Goal: Complete application form

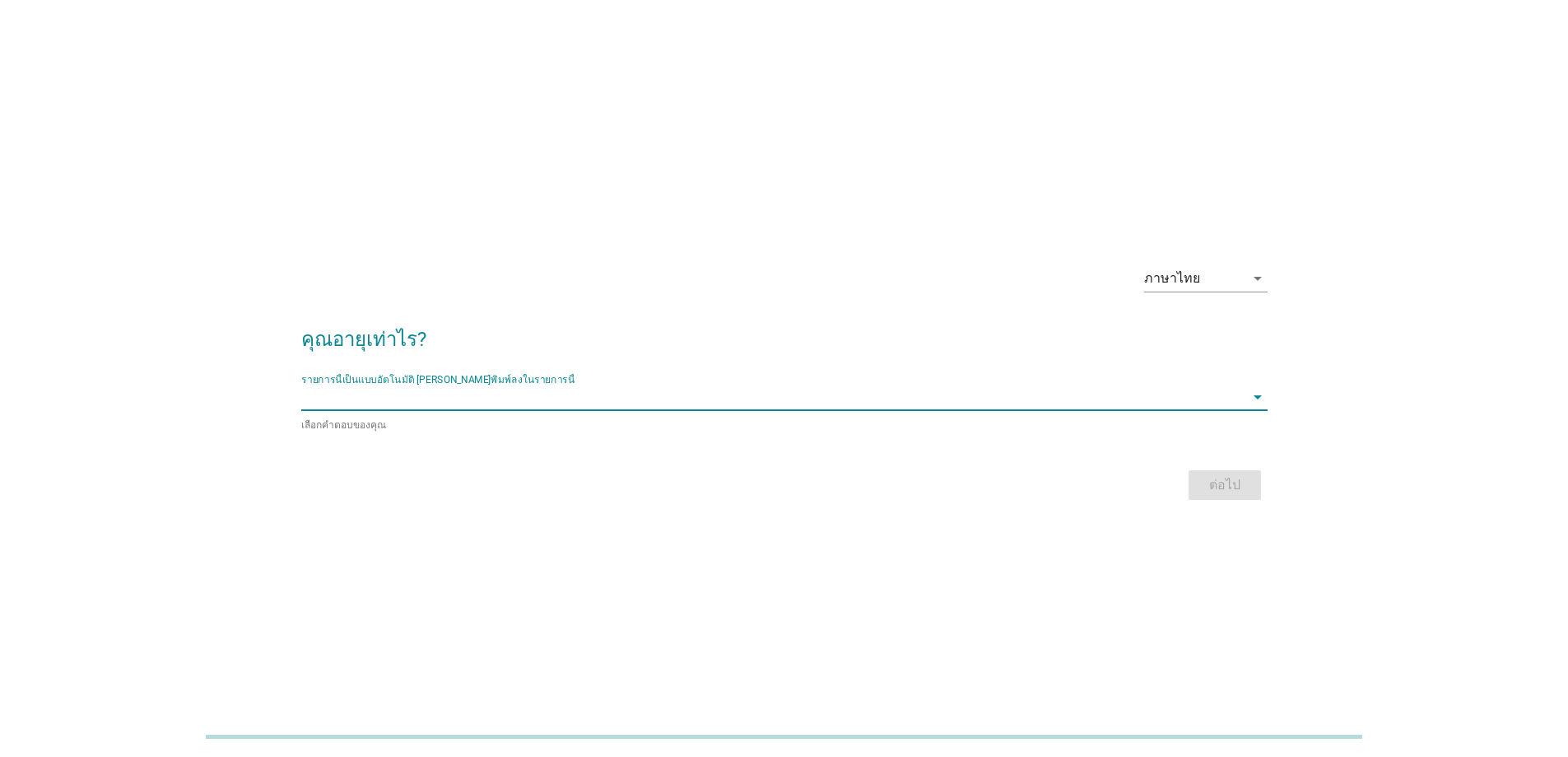
click at [999, 410] on input "รายการนี้เป็นแบบอัตโนมัติ คุณสามารถพิมพ์ลงในรายการนี้" at bounding box center [772, 396] width 943 height 26
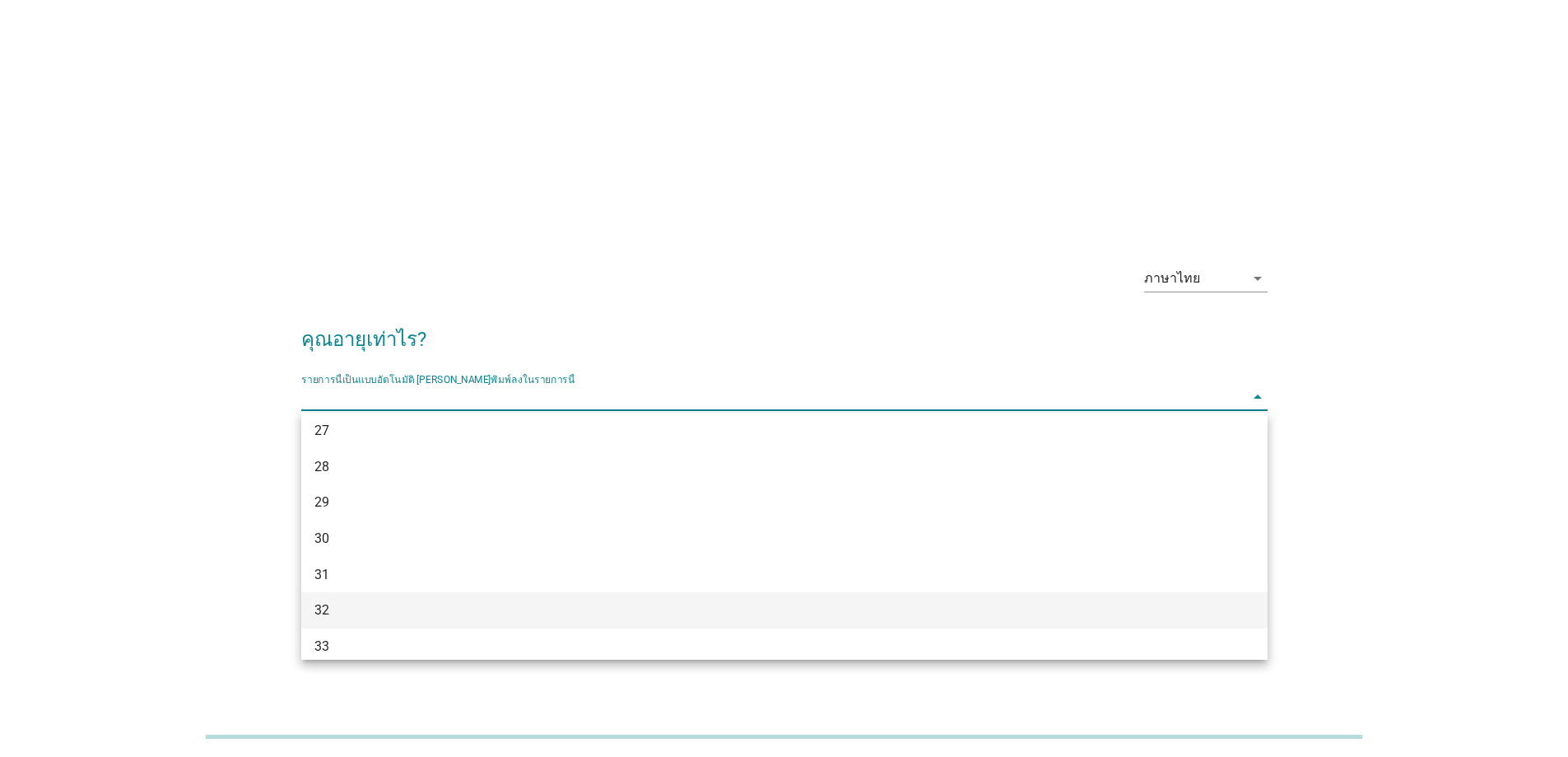
scroll to position [494, 0]
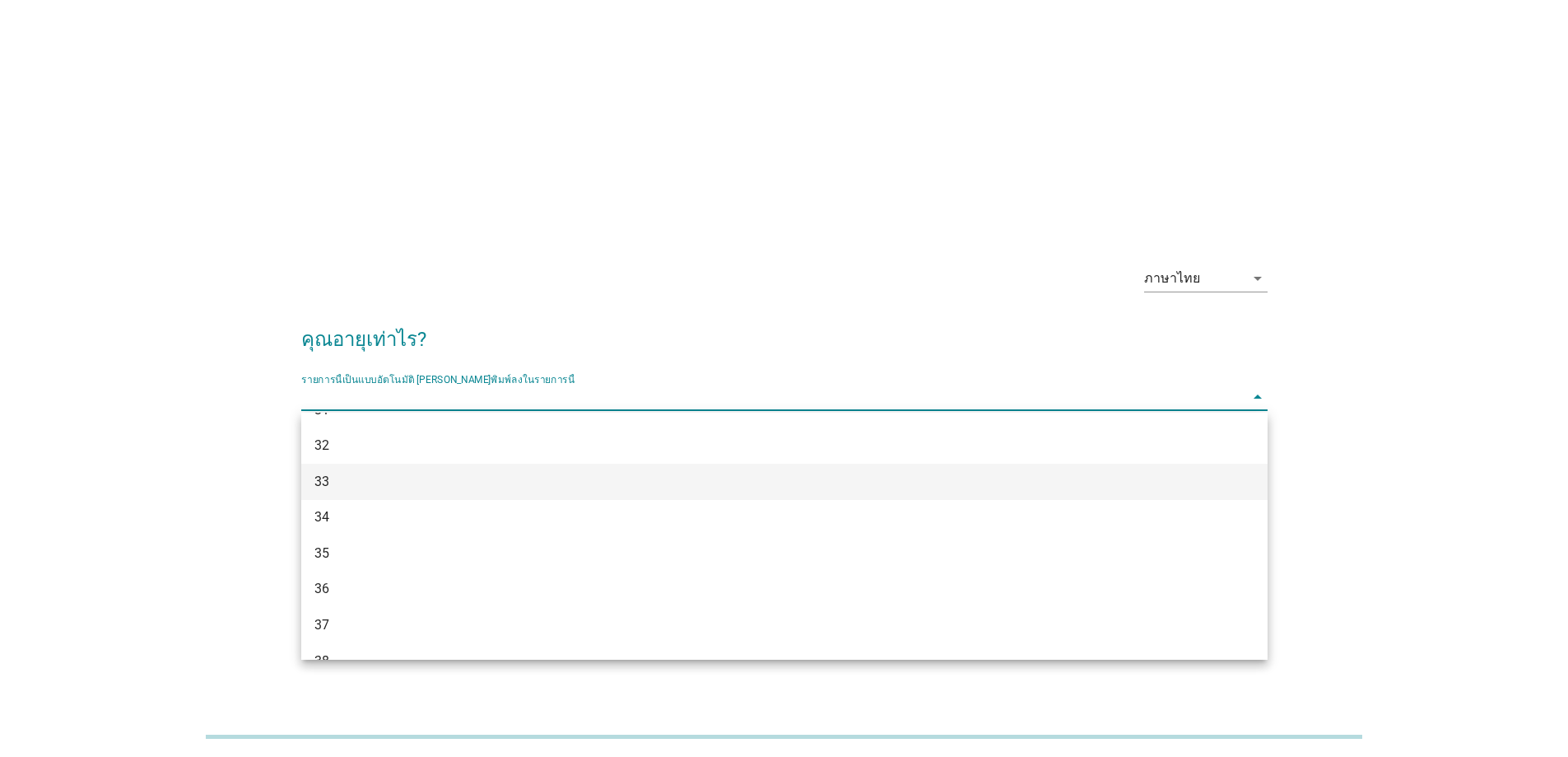
click at [343, 488] on div "33" at bounding box center [746, 482] width 862 height 20
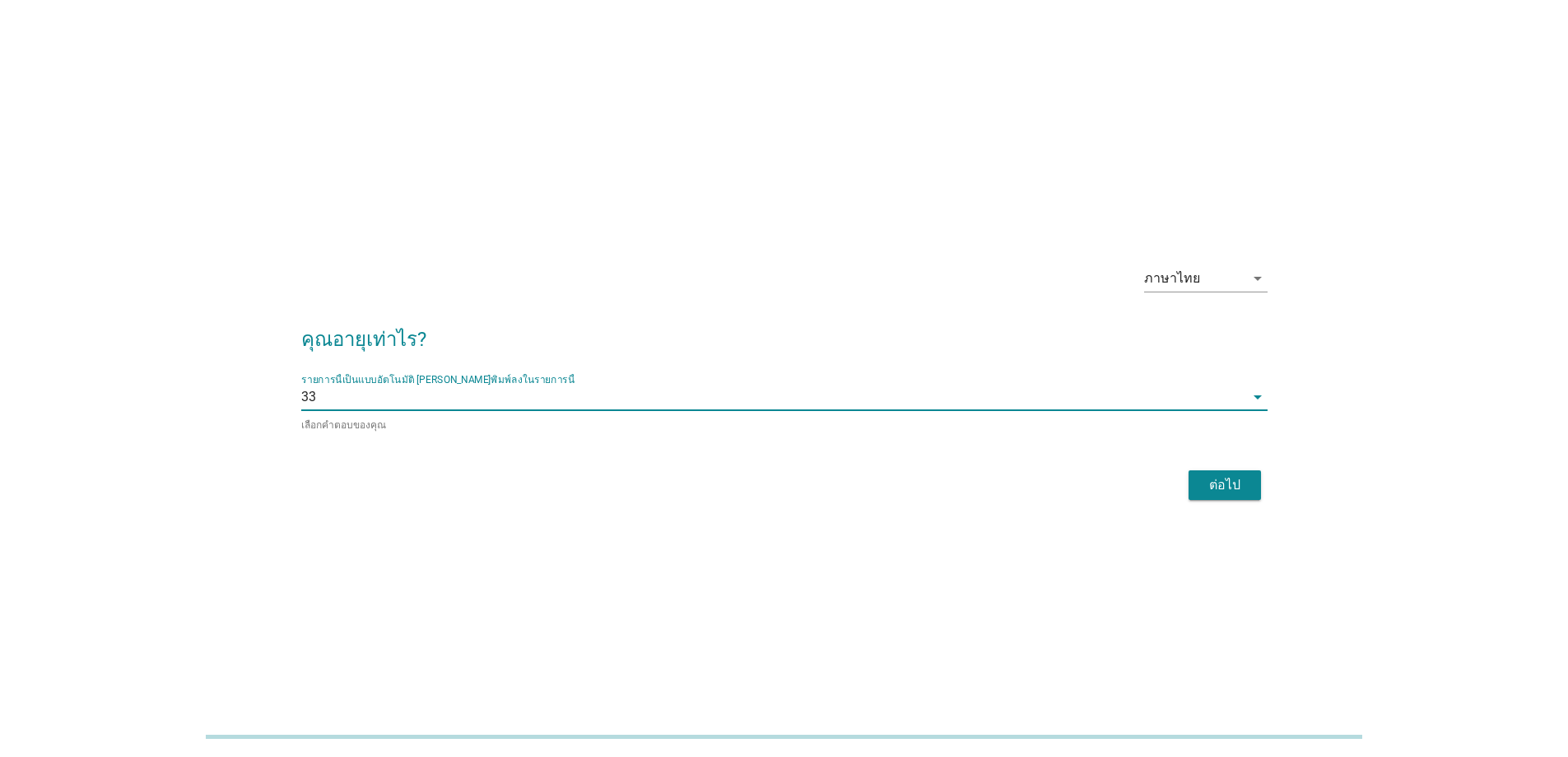
click at [1223, 483] on div "ต่อไป" at bounding box center [1225, 485] width 46 height 20
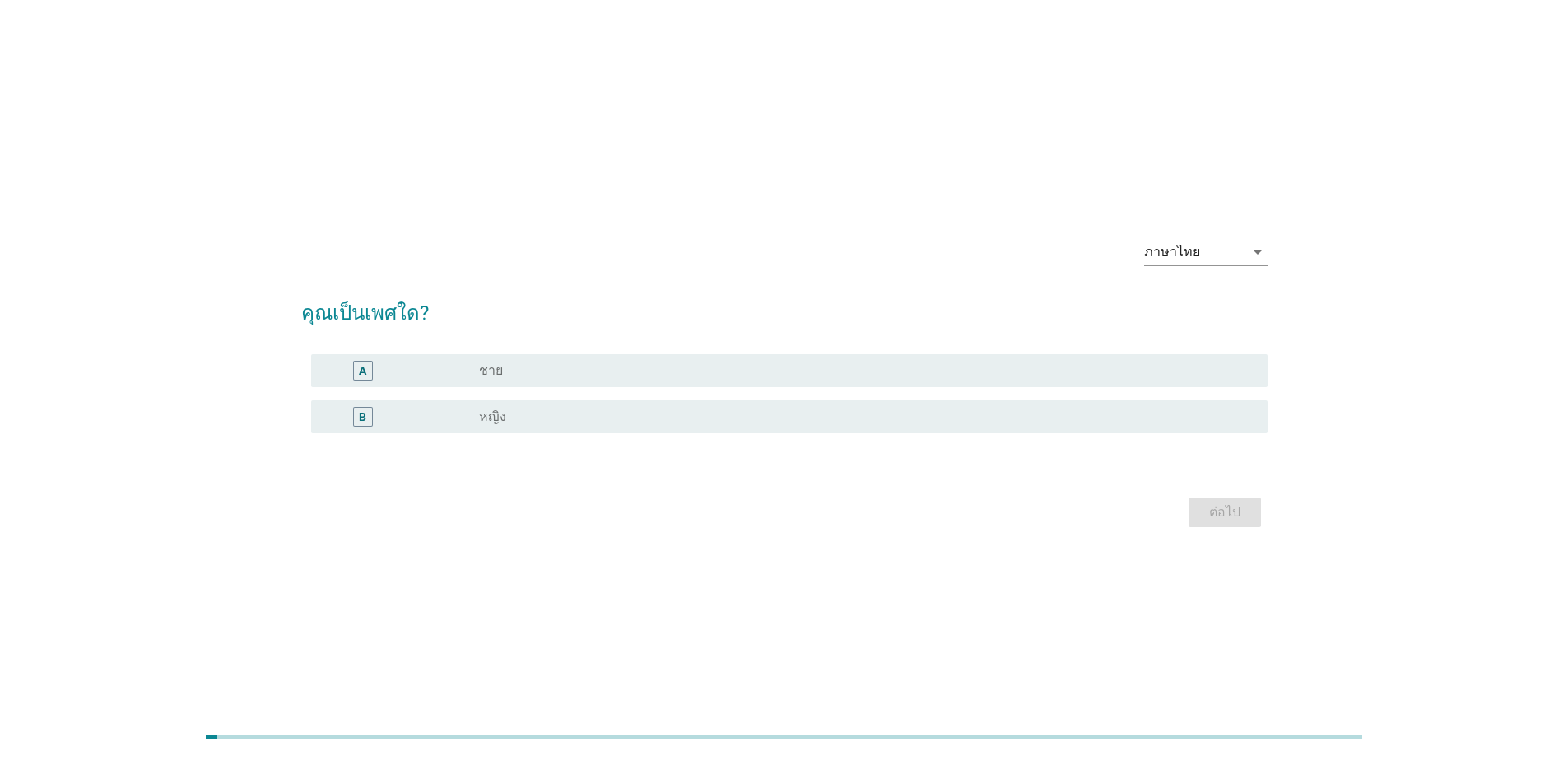
click at [493, 403] on div "B radio_button_unchecked หญิง" at bounding box center [789, 417] width 957 height 33
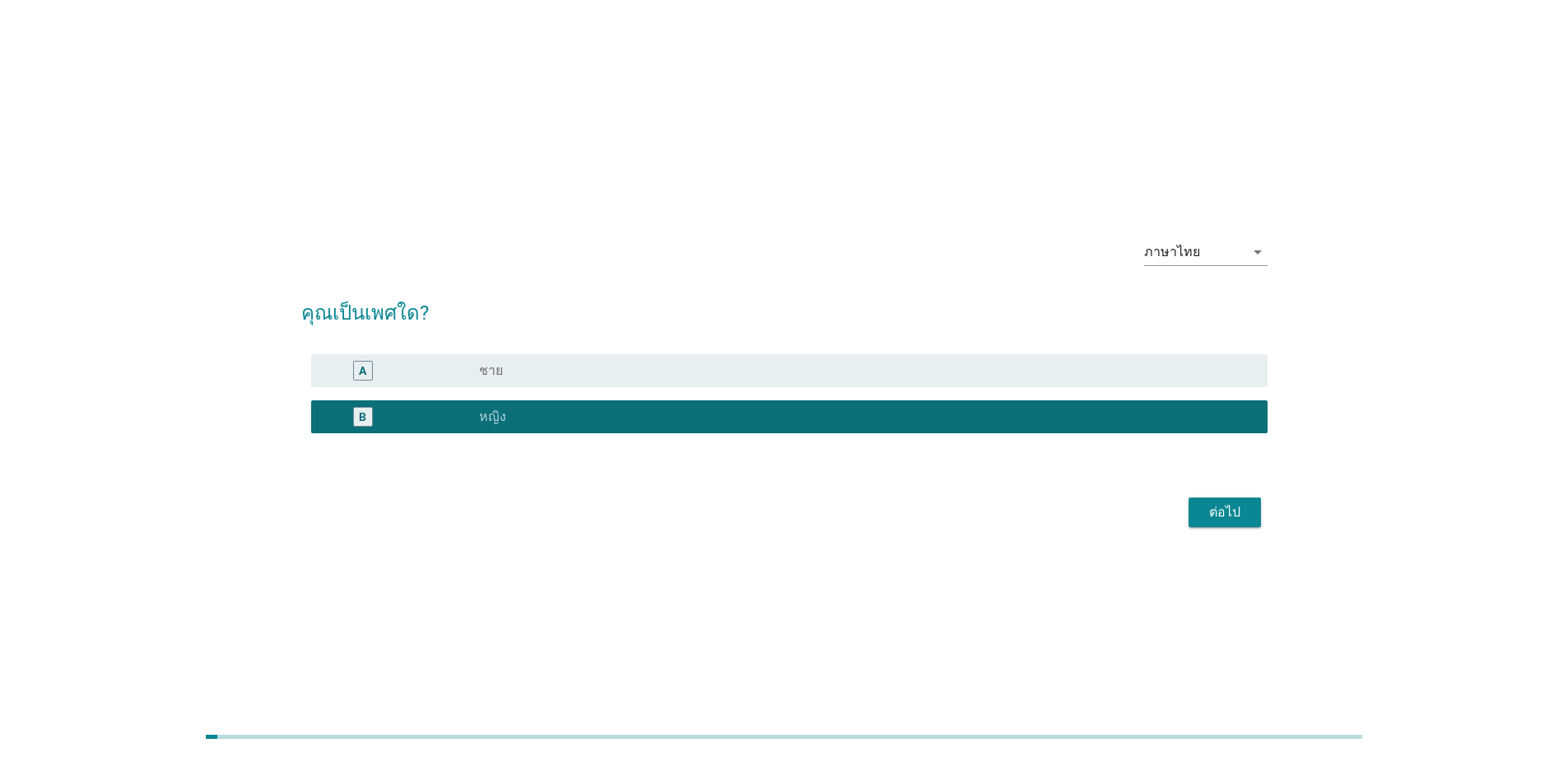
click at [1239, 511] on div "ต่อไป" at bounding box center [1225, 512] width 46 height 20
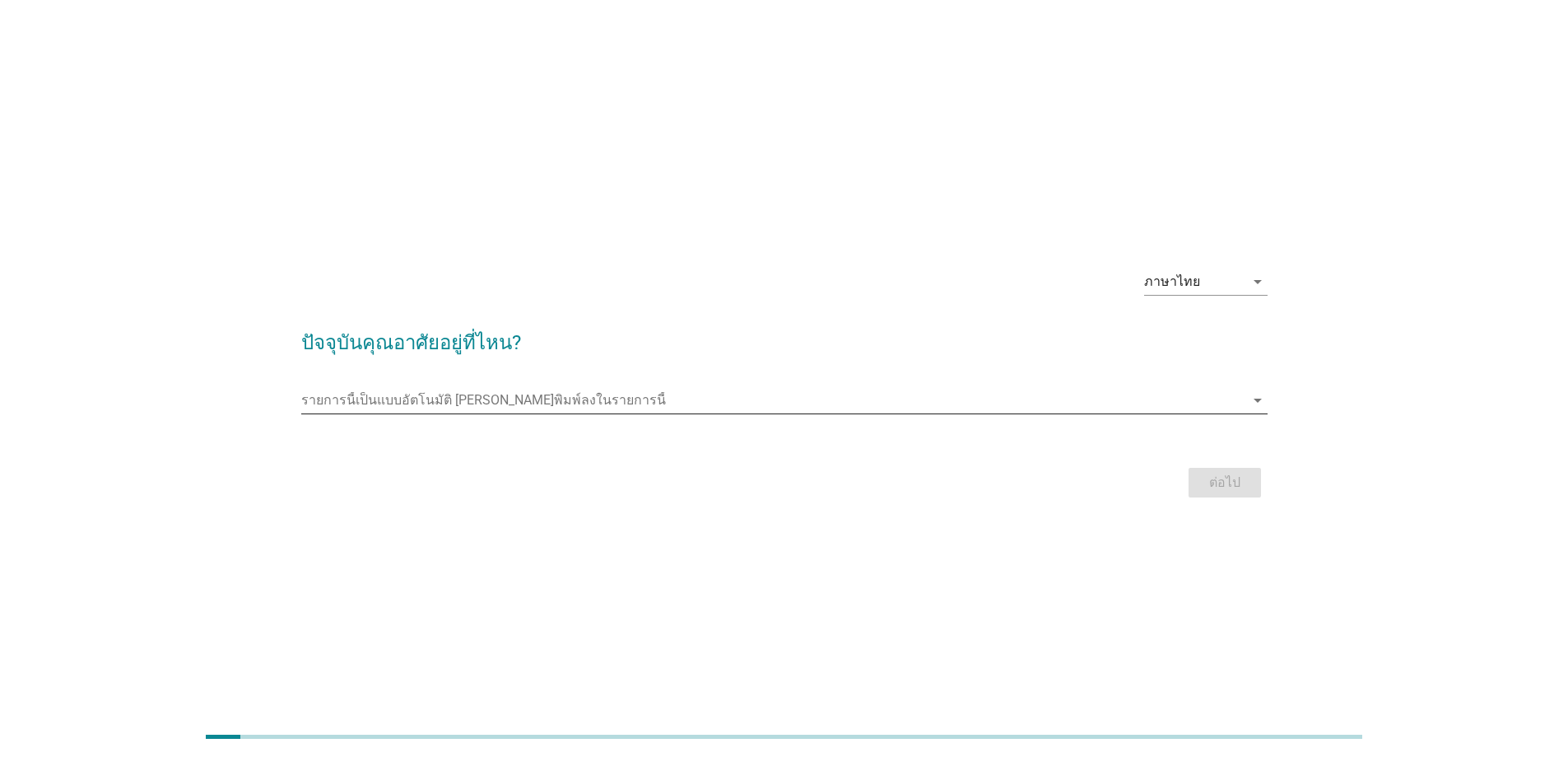
click at [429, 397] on input "รายการนี้เป็นแบบอัตโนมัติ คุณสามารถพิมพ์ลงในรายการนี้" at bounding box center [772, 400] width 943 height 26
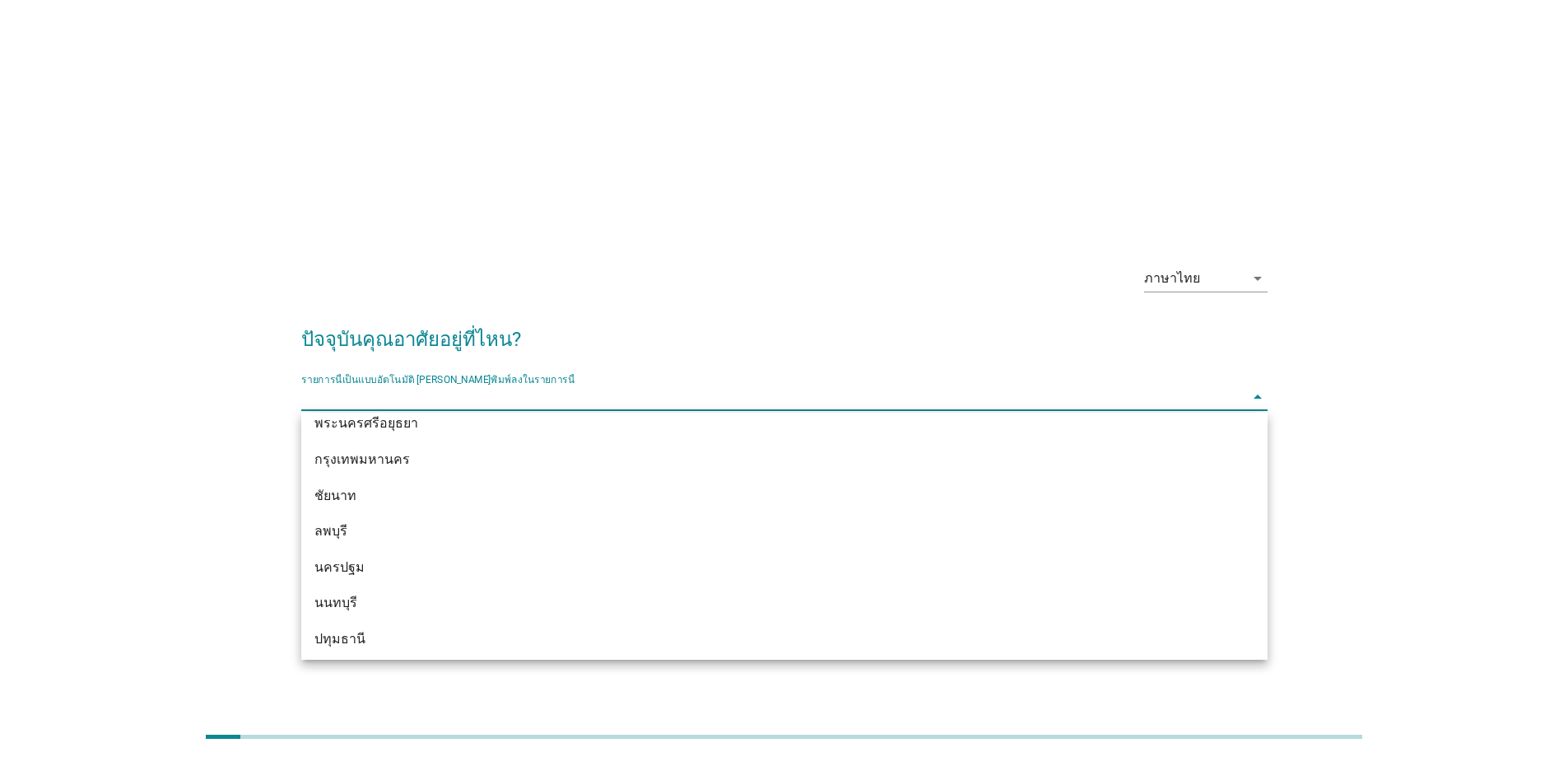
scroll to position [1296, 0]
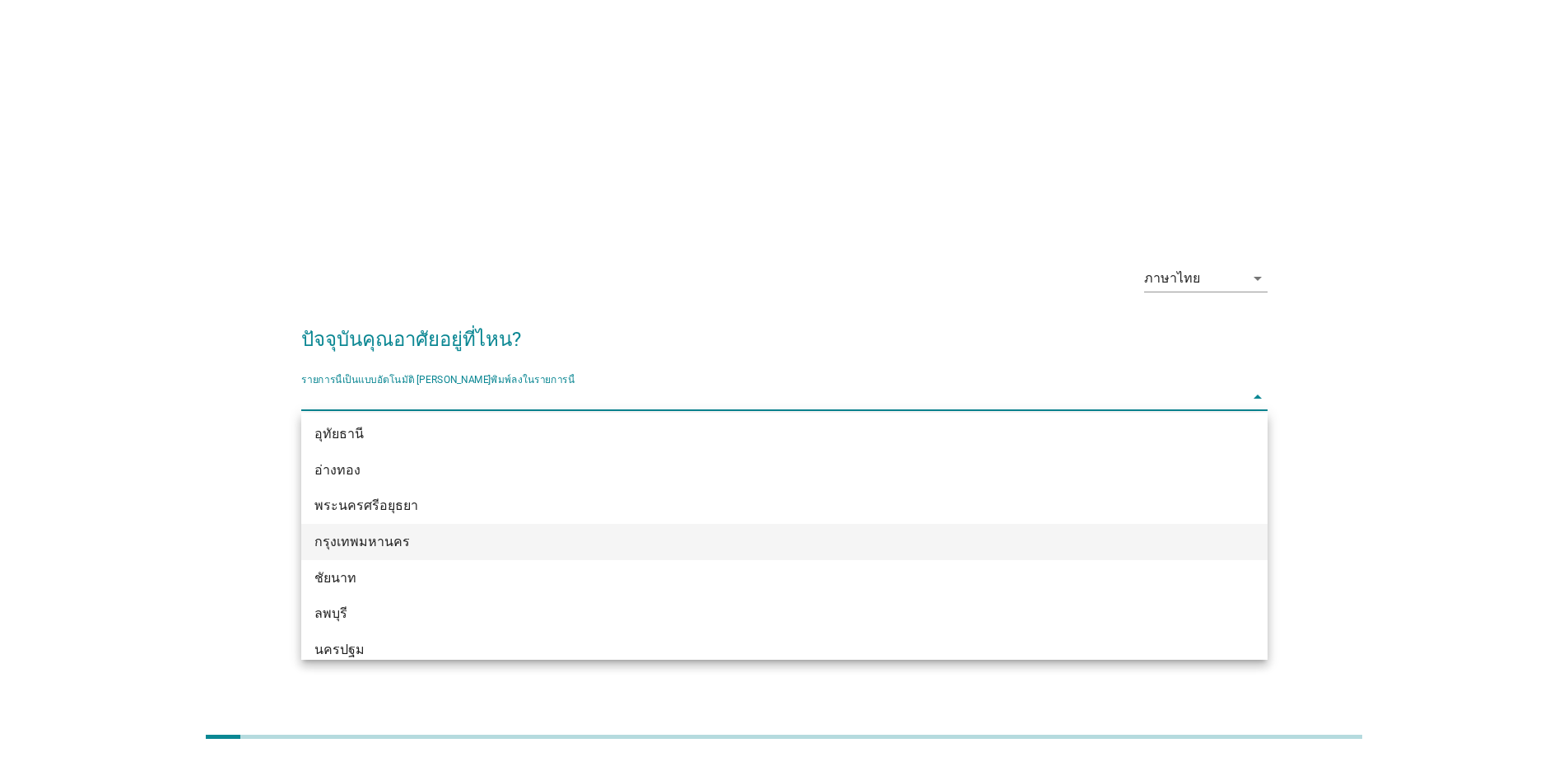
click at [421, 543] on div "กรุงเทพมหานคร" at bounding box center [746, 542] width 862 height 20
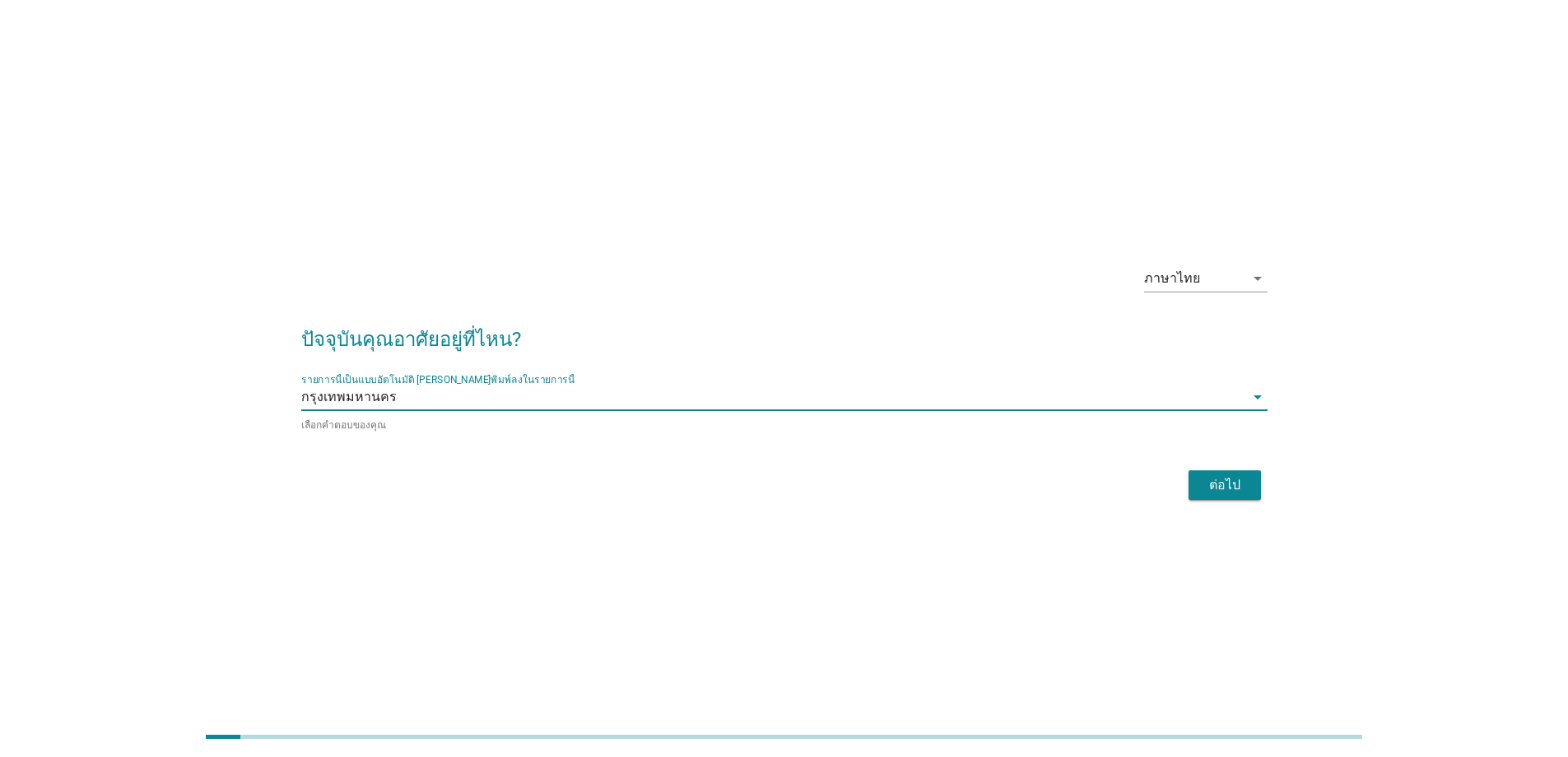
click at [1208, 485] on div "ต่อไป" at bounding box center [1225, 485] width 46 height 20
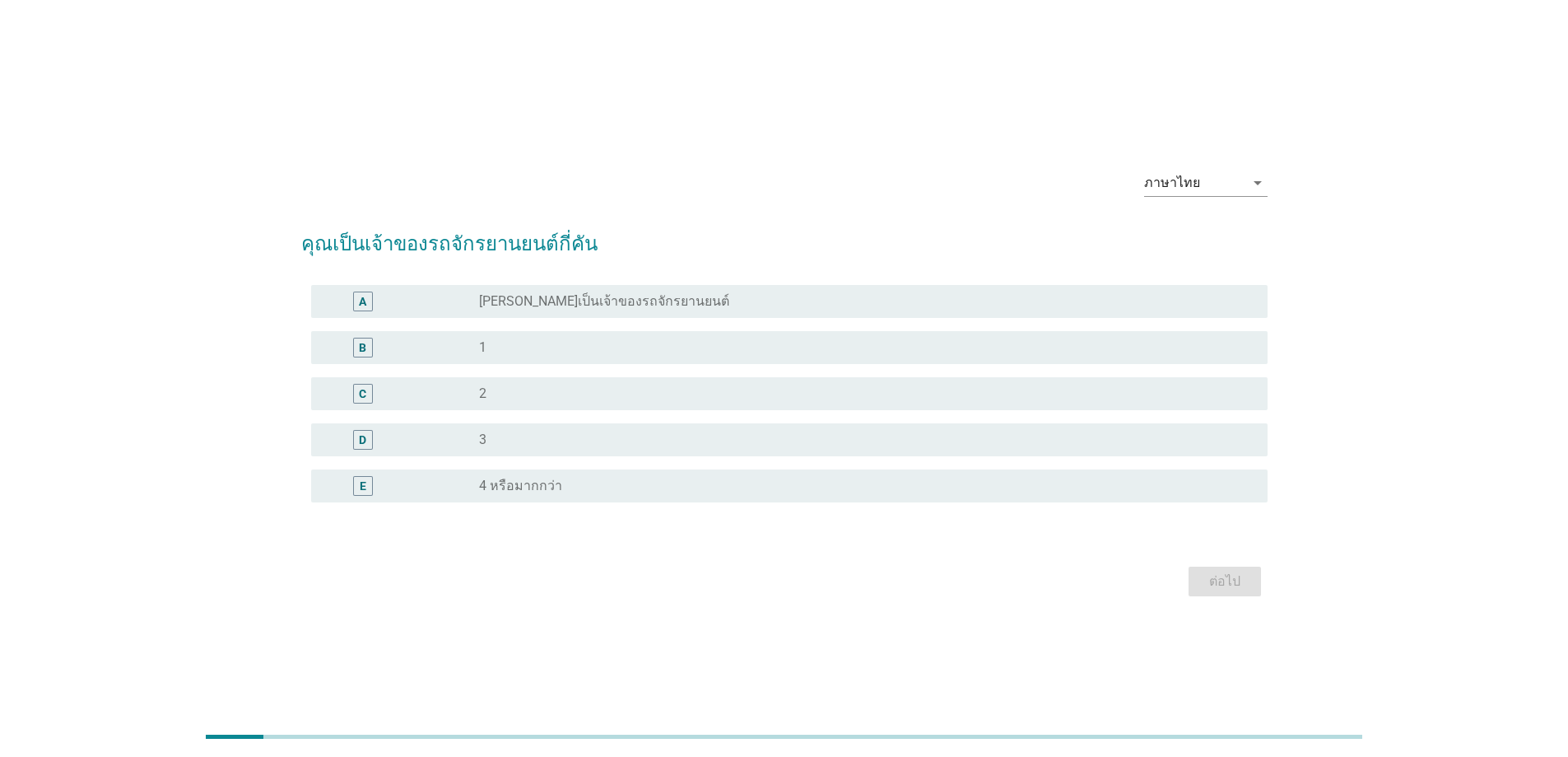
click at [526, 343] on div "radio_button_unchecked 1" at bounding box center [860, 347] width 762 height 17
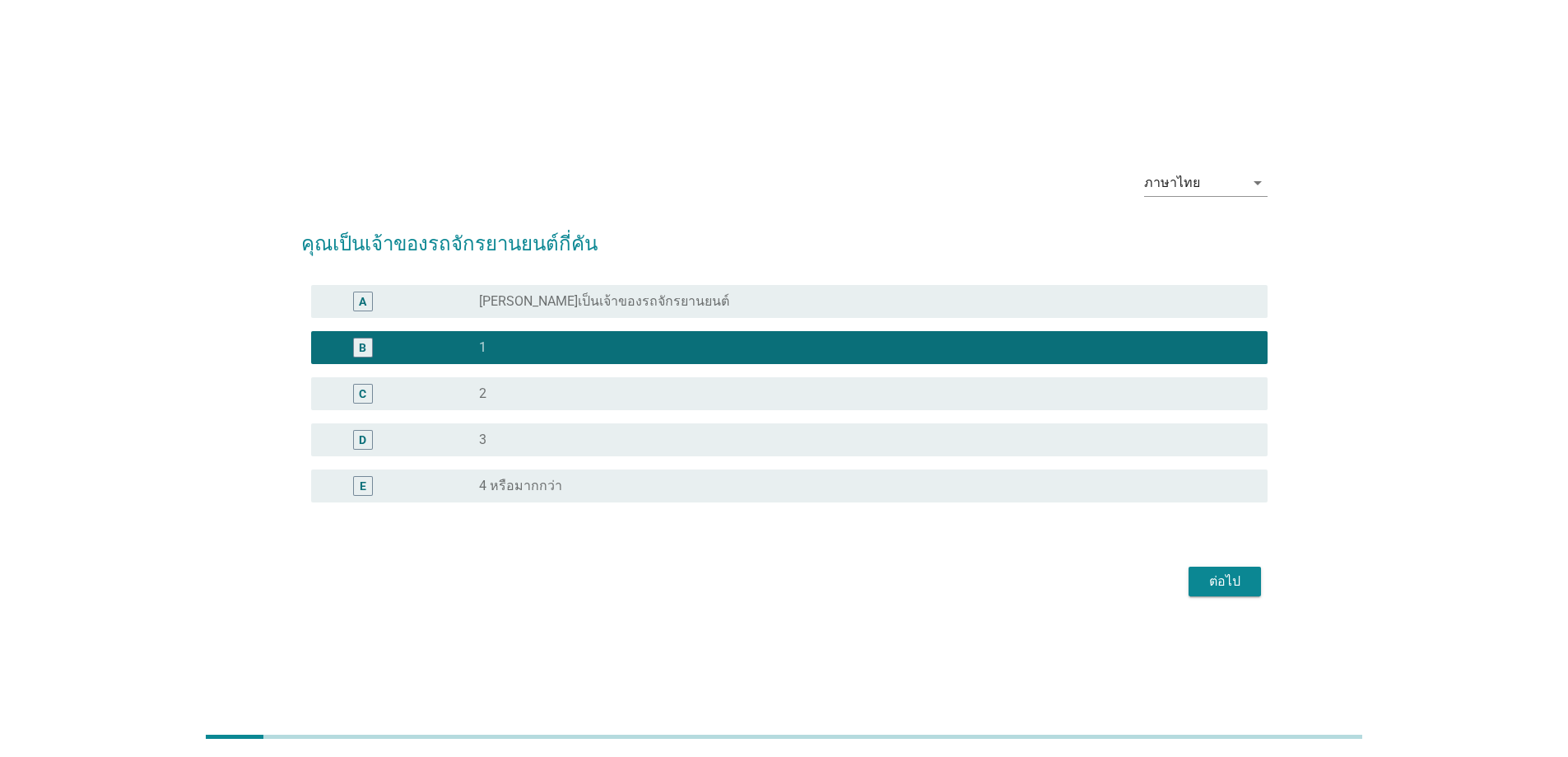
click at [1218, 576] on div "ต่อไป" at bounding box center [1225, 582] width 46 height 20
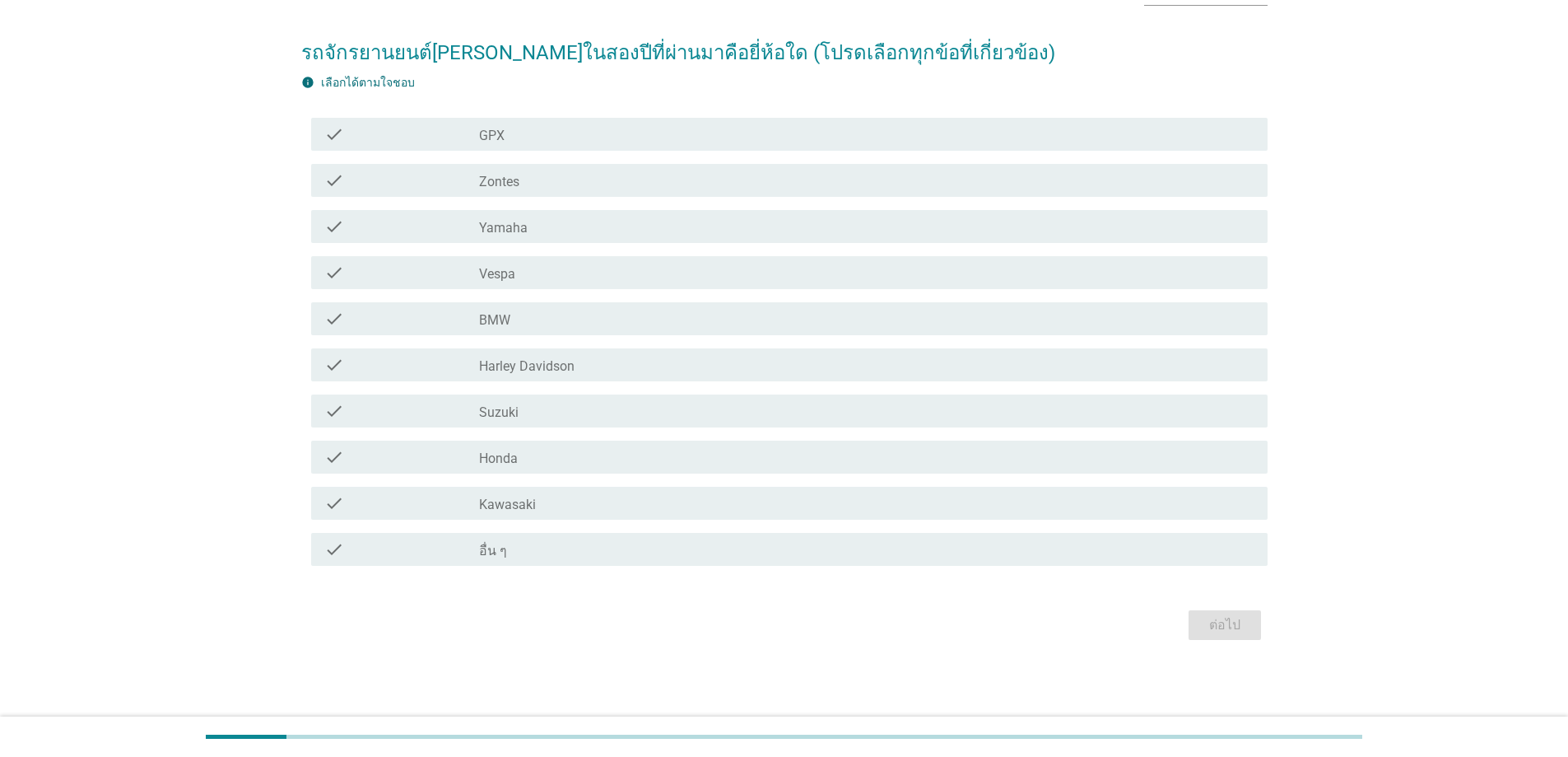
scroll to position [109, 0]
click at [676, 527] on div "check check_box_outline_blank อื่น ๆ" at bounding box center [784, 548] width 967 height 46
click at [675, 533] on div "check check_box_outline_blank อื่น ๆ" at bounding box center [789, 549] width 957 height 33
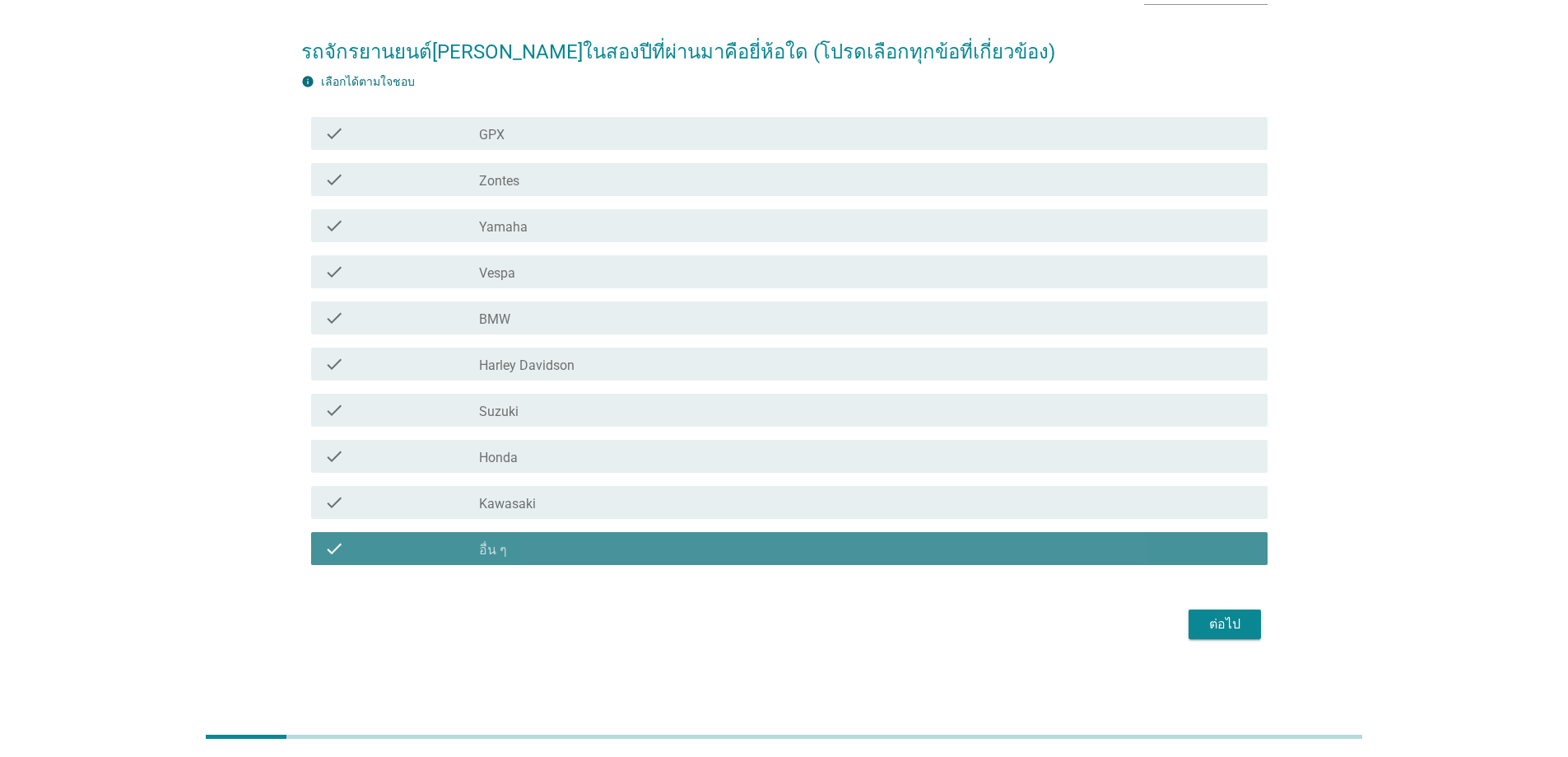
click at [675, 533] on div "check check_box_outline_blank อื่น ๆ" at bounding box center [789, 549] width 957 height 33
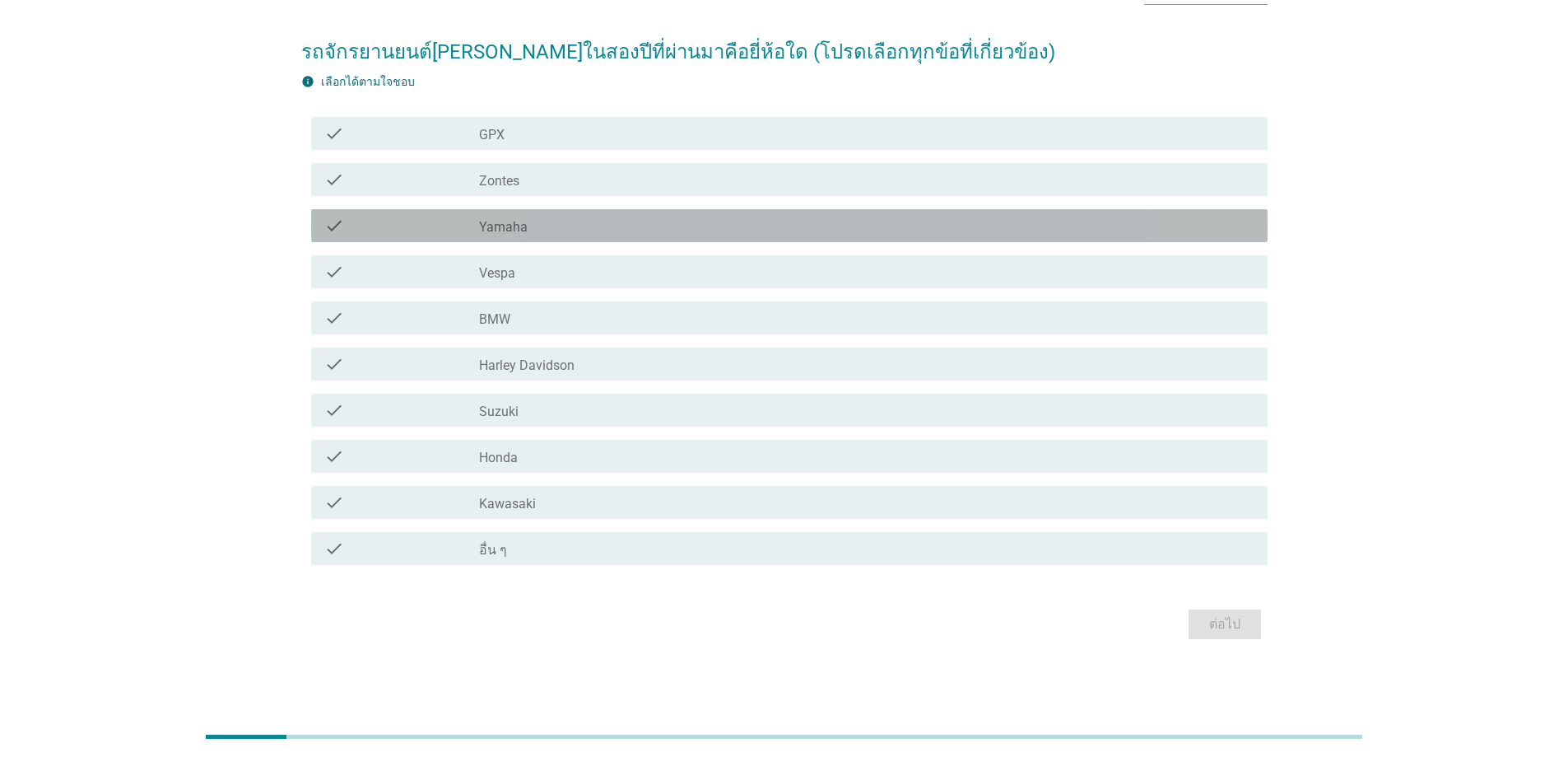
click at [570, 213] on div "check check_box_outline_blank Yamaha" at bounding box center [789, 226] width 957 height 33
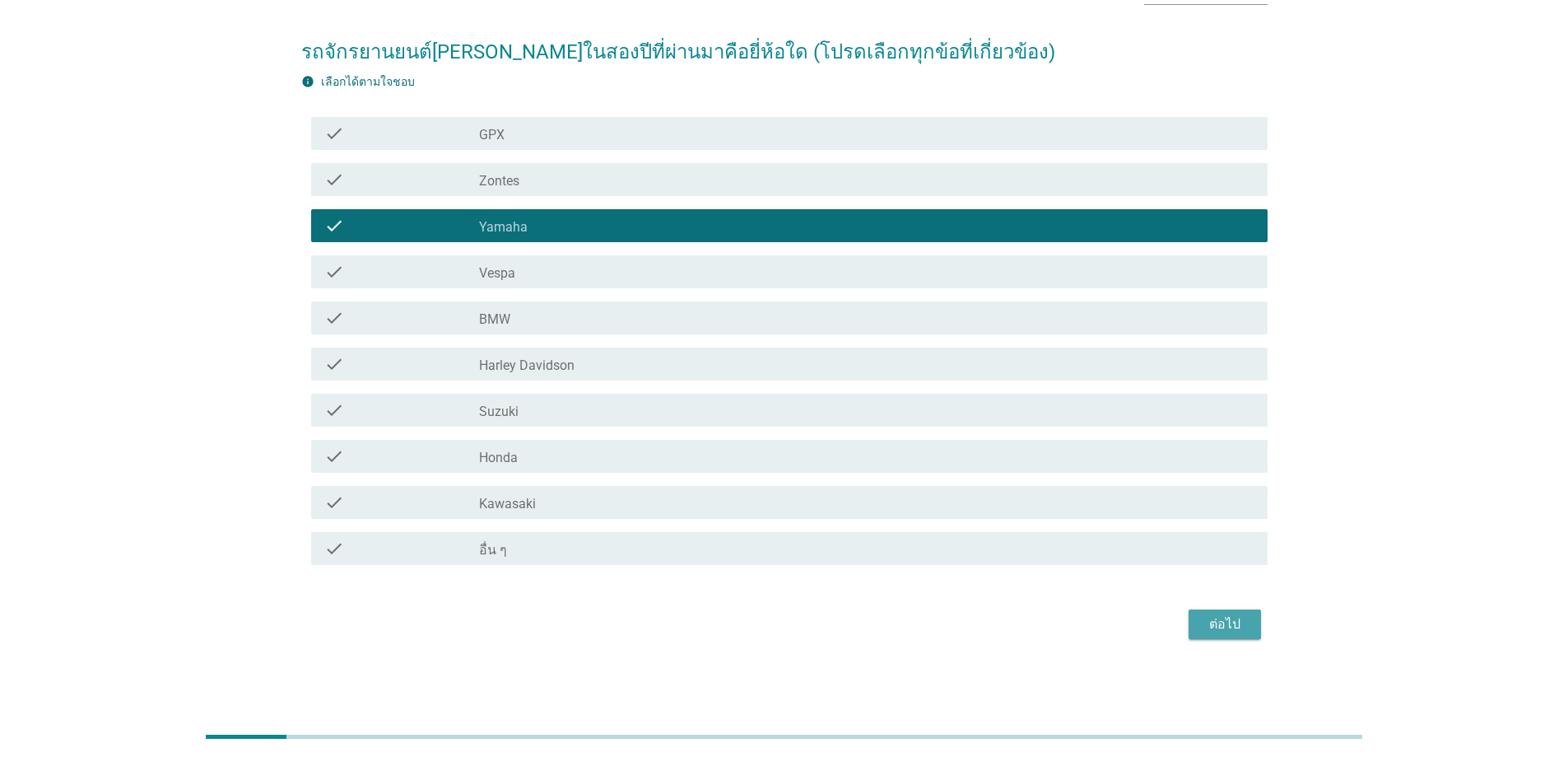
click at [1236, 624] on div "ต่อไป" at bounding box center [1225, 624] width 46 height 20
